Goal: Task Accomplishment & Management: Use online tool/utility

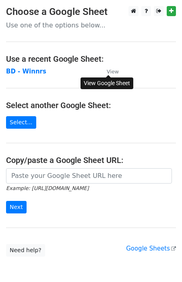
click at [113, 72] on small "View" at bounding box center [113, 72] width 12 height 6
click at [31, 73] on strong "BD - Winnrs" at bounding box center [26, 71] width 40 height 7
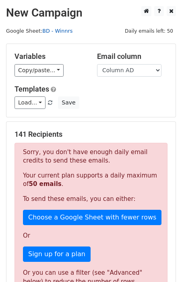
click at [52, 31] on link "BD - Winnrs" at bounding box center [57, 31] width 30 height 6
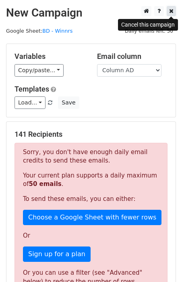
click at [168, 8] on link at bounding box center [171, 11] width 9 height 10
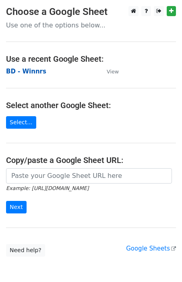
click at [33, 73] on strong "BD - Winnrs" at bounding box center [26, 71] width 40 height 7
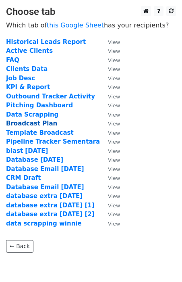
scroll to position [28, 0]
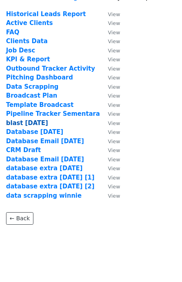
click at [31, 125] on strong "blast 19 sep" at bounding box center [27, 122] width 42 height 7
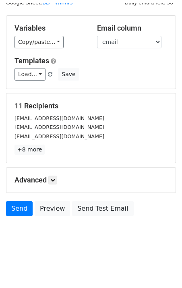
scroll to position [25, 0]
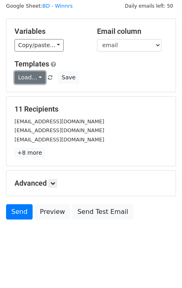
click at [38, 78] on link "Load..." at bounding box center [30, 77] width 31 height 13
click at [40, 92] on link "Blast Email" at bounding box center [47, 95] width 64 height 13
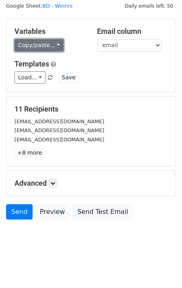
click at [55, 47] on link "Copy/paste..." at bounding box center [39, 45] width 49 height 13
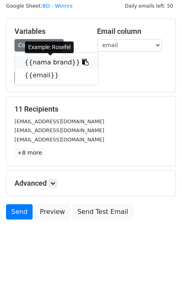
click at [54, 60] on link "{{nama brand}}" at bounding box center [56, 62] width 83 height 13
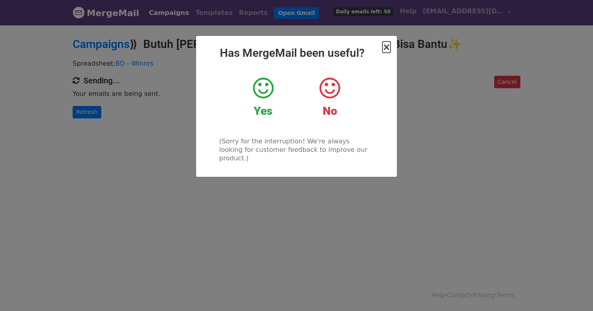
click at [384, 47] on span "×" at bounding box center [386, 47] width 8 height 11
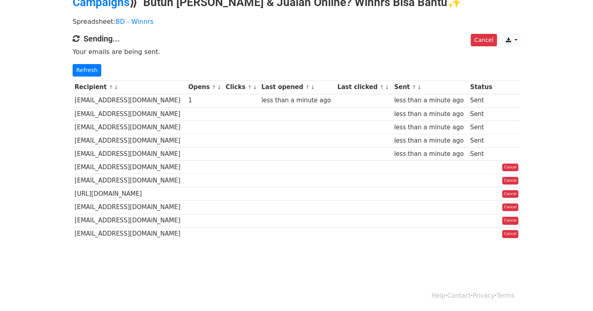
scroll to position [43, 0]
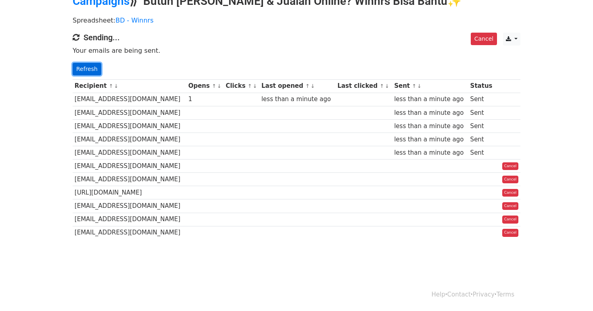
click at [91, 69] on link "Refresh" at bounding box center [87, 69] width 29 height 13
